Goal: Task Accomplishment & Management: Manage account settings

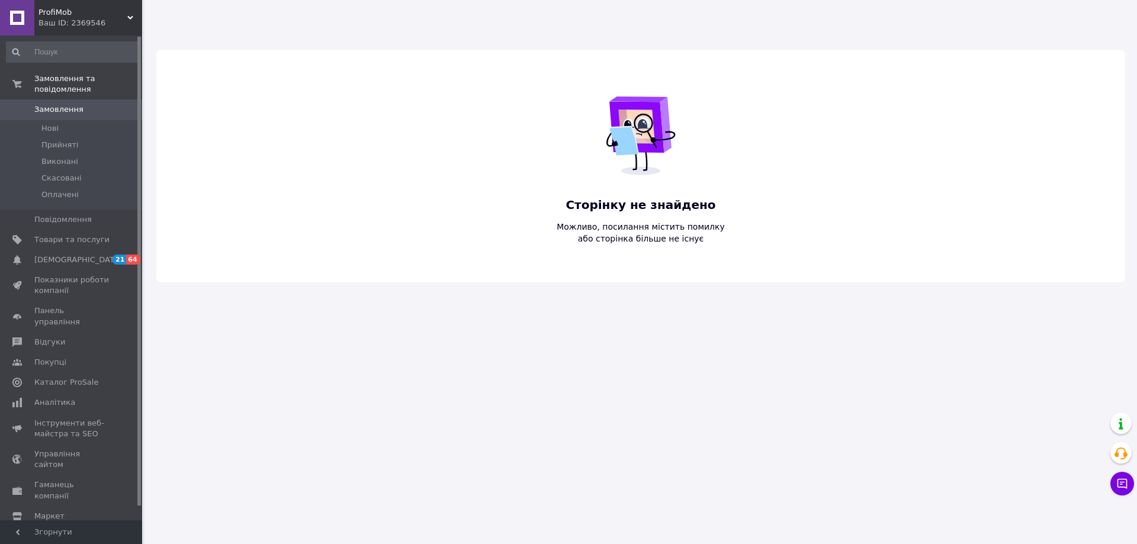
click at [130, 15] on icon at bounding box center [130, 18] width 6 height 6
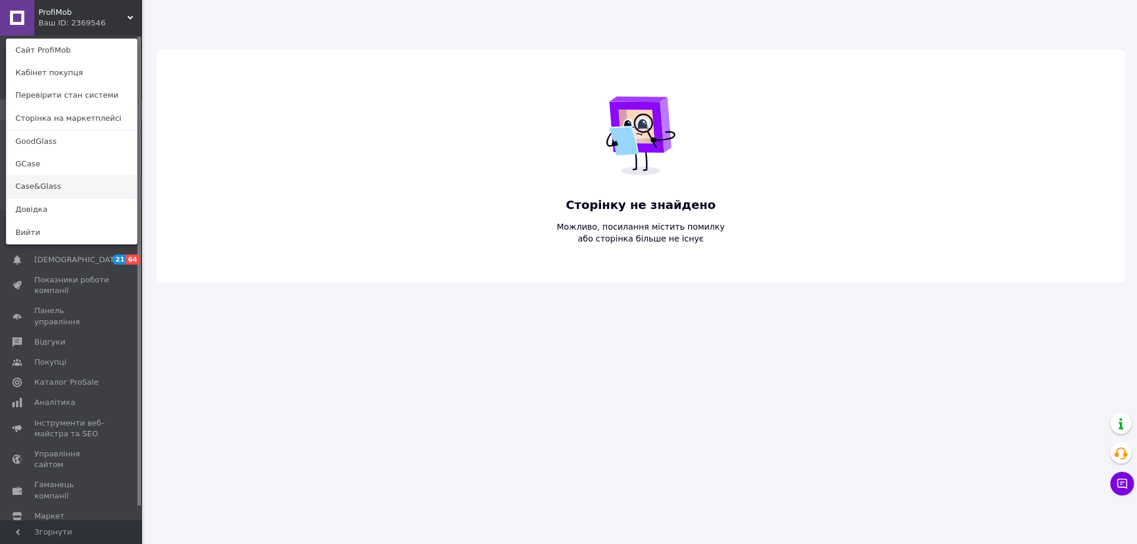
click at [72, 188] on link "Case&Glass" at bounding box center [72, 186] width 130 height 22
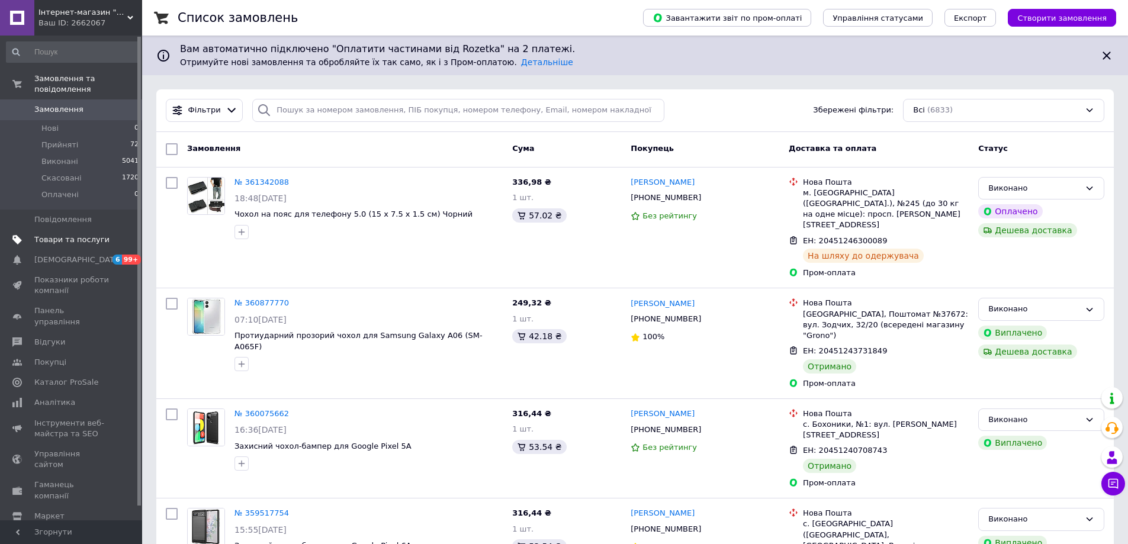
click at [82, 234] on span "Товари та послуги" at bounding box center [71, 239] width 75 height 11
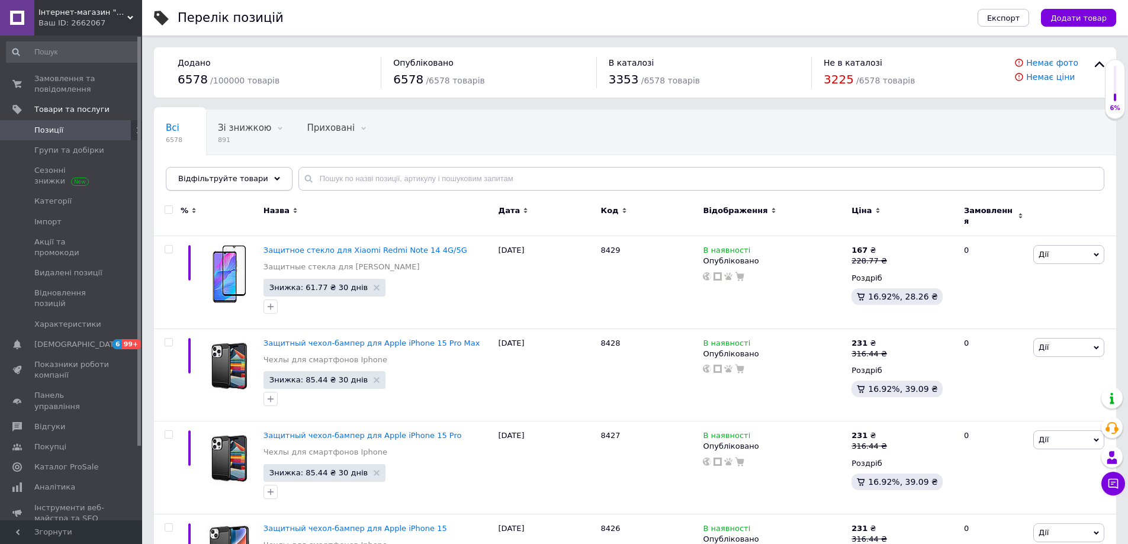
click at [252, 176] on span "Відфільтруйте товари" at bounding box center [223, 178] width 90 height 9
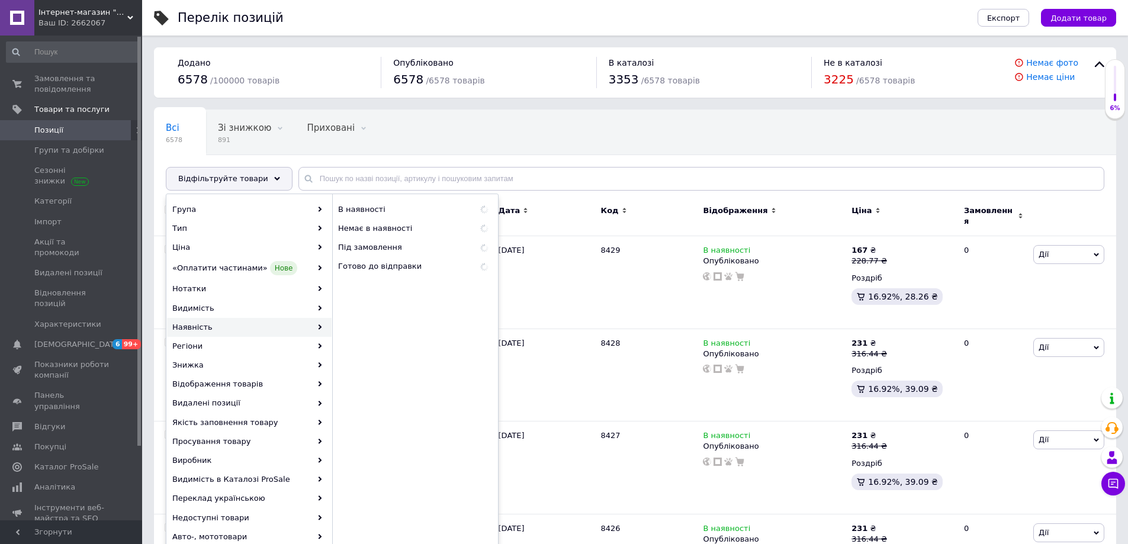
click at [274, 328] on div "Наявність" at bounding box center [249, 327] width 165 height 19
click at [385, 204] on span "В наявності" at bounding box center [405, 209] width 134 height 11
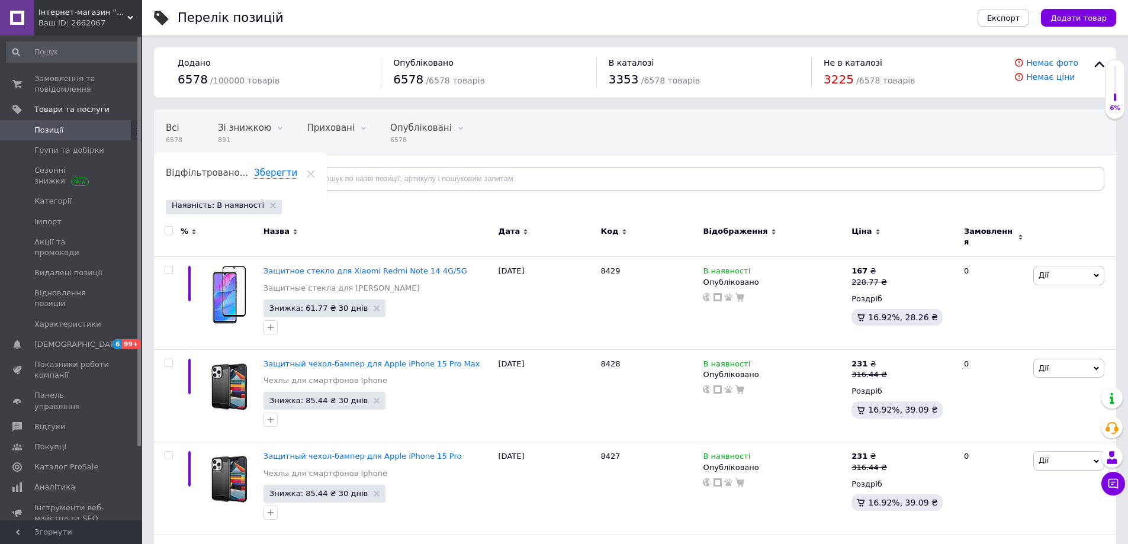
click at [876, 230] on use at bounding box center [878, 231] width 4 height 5
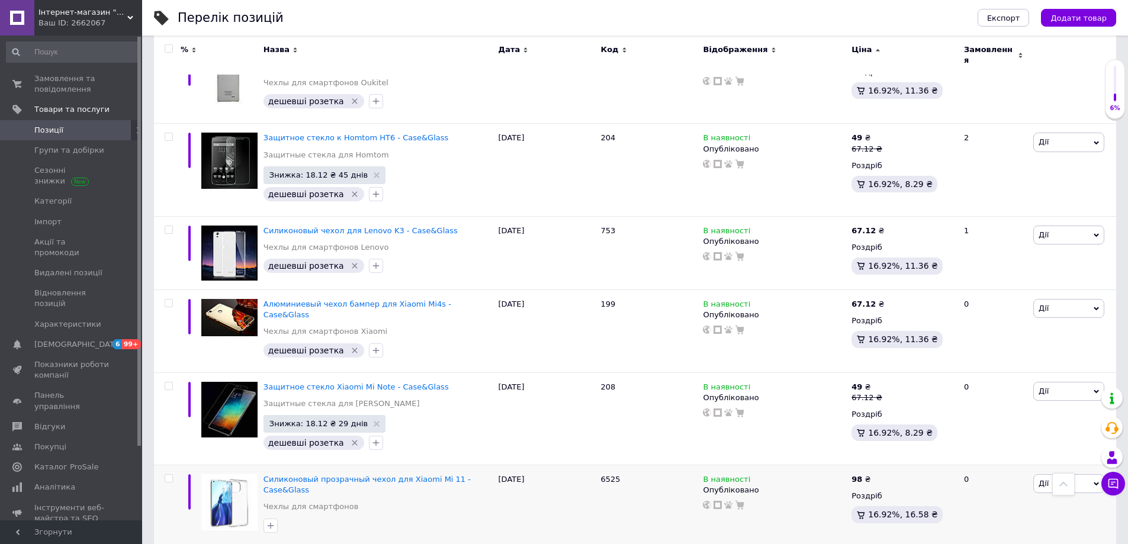
scroll to position [178, 0]
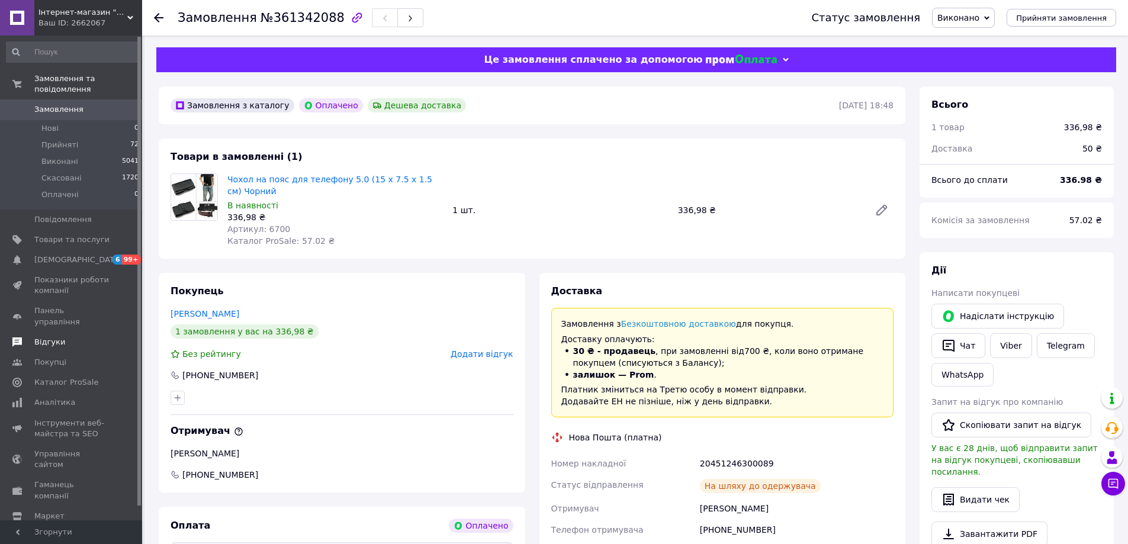
click at [36, 337] on span "Відгуки" at bounding box center [49, 342] width 31 height 11
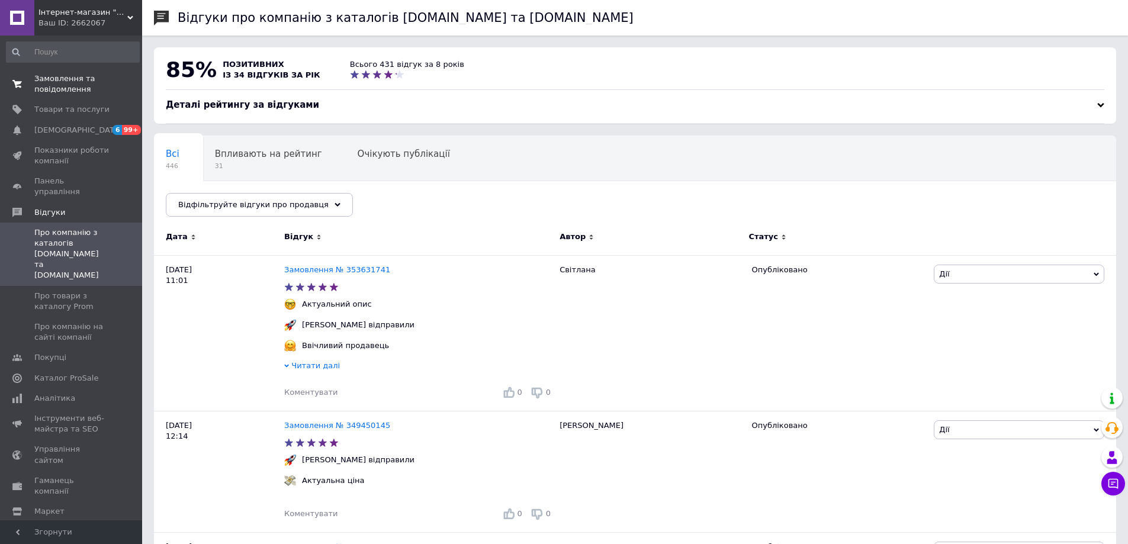
click at [65, 76] on span "Замовлення та повідомлення" at bounding box center [71, 83] width 75 height 21
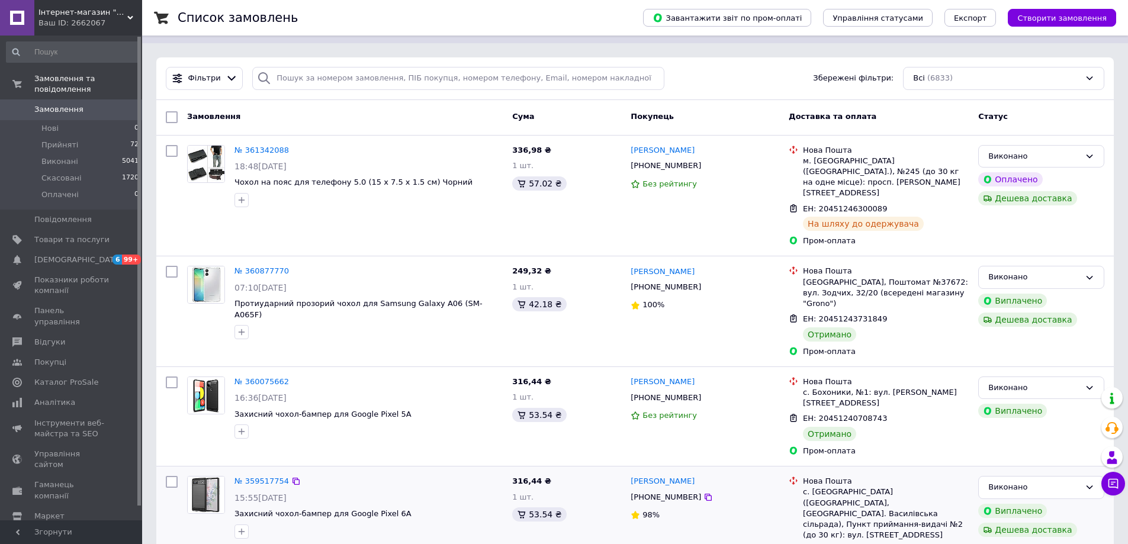
scroll to position [59, 0]
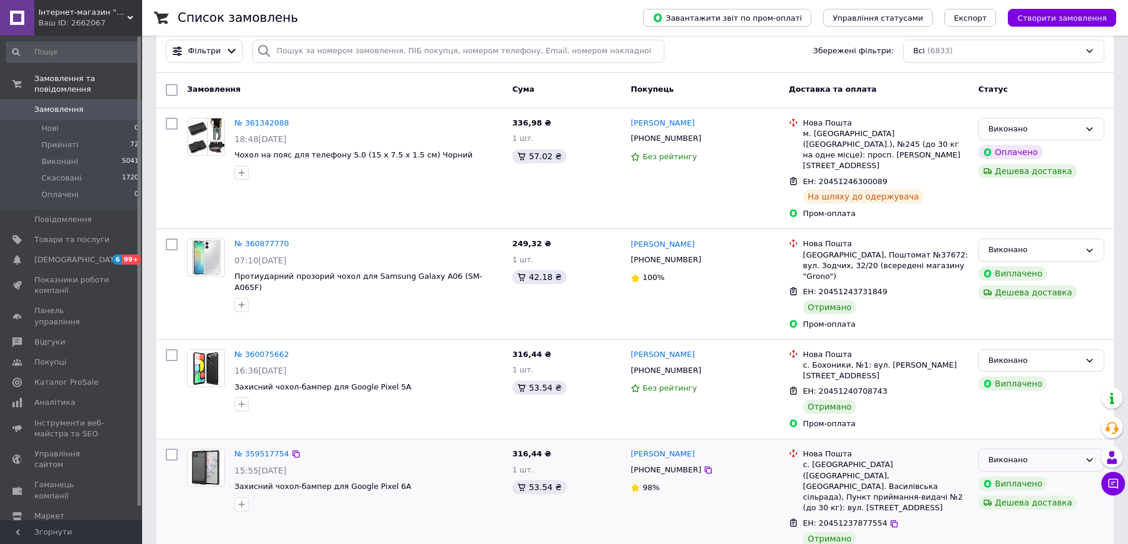
click at [1091, 455] on icon at bounding box center [1089, 459] width 9 height 9
click at [931, 516] on div "ЕН: 20451237877554 Отримано" at bounding box center [885, 532] width 171 height 33
